Goal: Find specific page/section

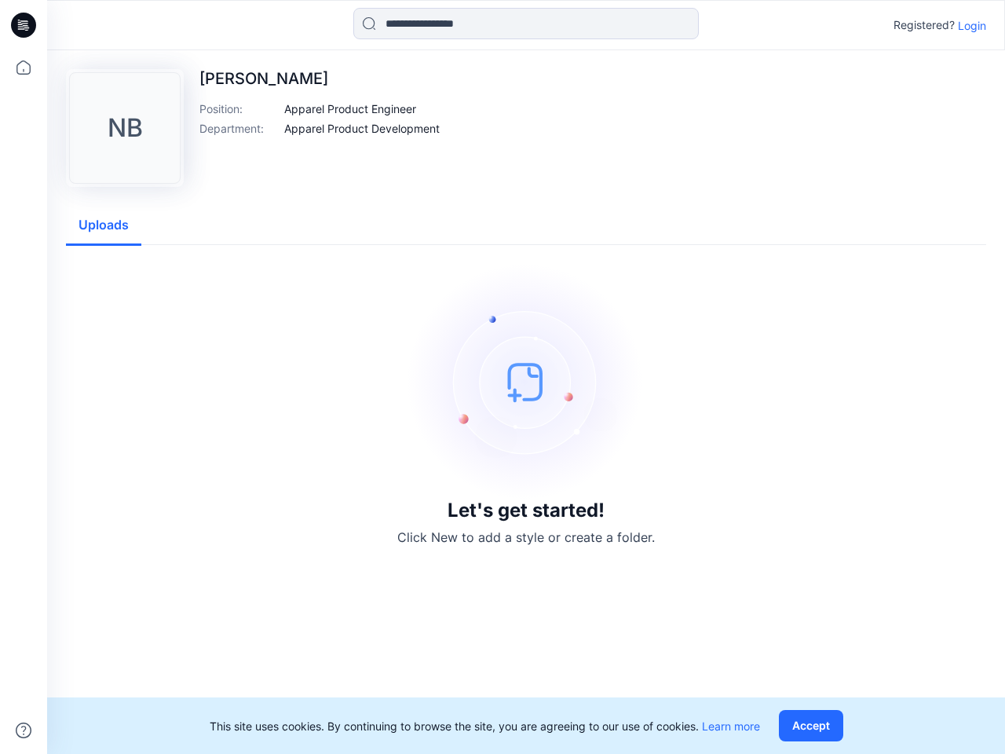
click at [503, 377] on img at bounding box center [526, 382] width 236 height 236
click at [24, 25] on icon at bounding box center [26, 25] width 6 height 1
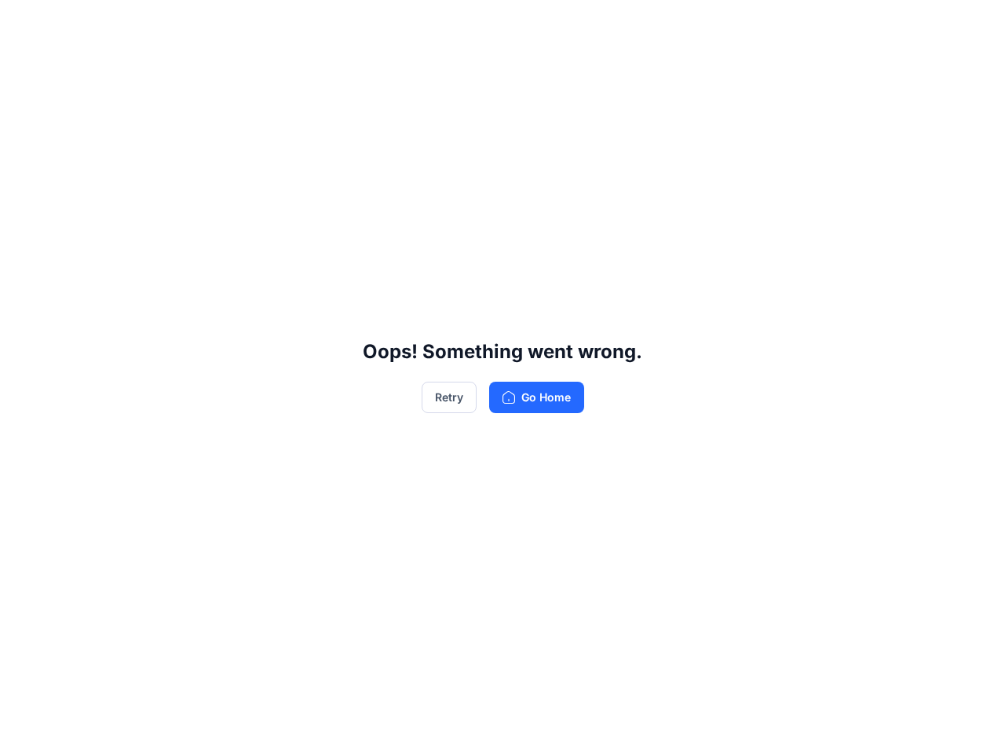
click at [24, 730] on div "Oops! Something went wrong. Retry Go Home" at bounding box center [502, 377] width 1005 height 754
click at [526, 24] on div "Oops! Something went wrong. Retry Go Home" at bounding box center [502, 377] width 1005 height 754
click at [972, 25] on div "Oops! Something went wrong. Retry Go Home" at bounding box center [502, 377] width 1005 height 754
click at [350, 108] on div "Oops! Something went wrong. Retry Go Home" at bounding box center [502, 377] width 1005 height 754
click at [362, 128] on div "Oops! Something went wrong. Retry Go Home" at bounding box center [502, 377] width 1005 height 754
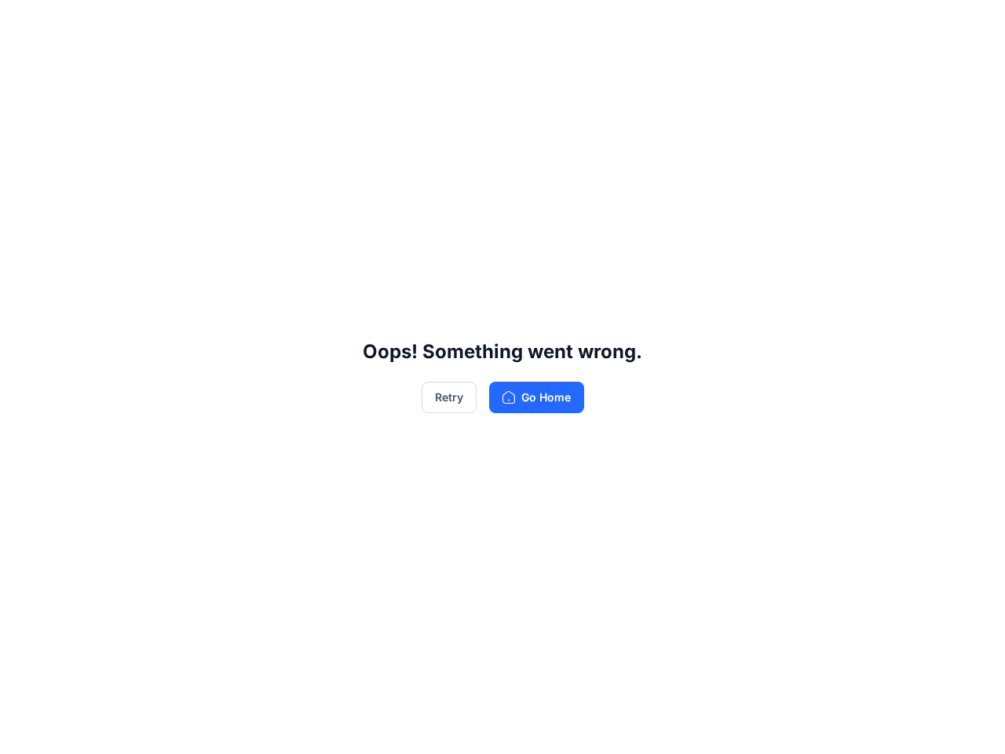
click at [104, 225] on div "Oops! Something went wrong. Retry Go Home" at bounding box center [502, 377] width 1005 height 754
click at [814, 725] on div "Oops! Something went wrong. Retry Go Home" at bounding box center [502, 377] width 1005 height 754
